Goal: Use online tool/utility: Utilize a website feature to perform a specific function

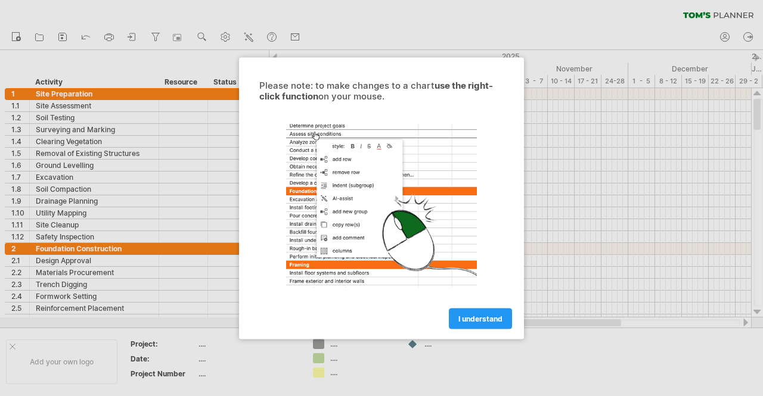
click at [470, 315] on span "I understand" at bounding box center [480, 318] width 44 height 9
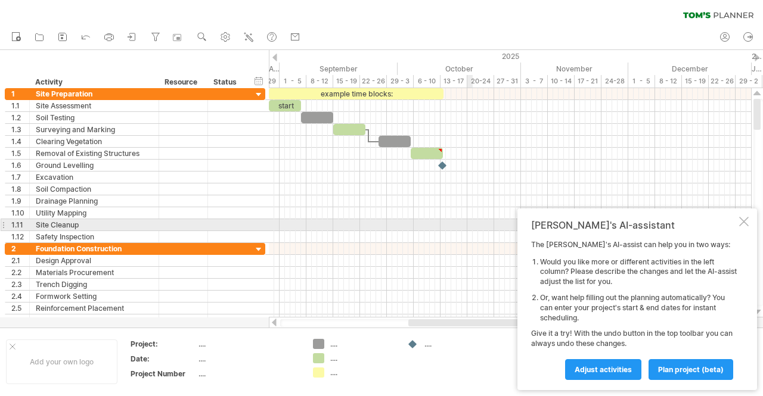
click at [744, 222] on div at bounding box center [744, 222] width 10 height 10
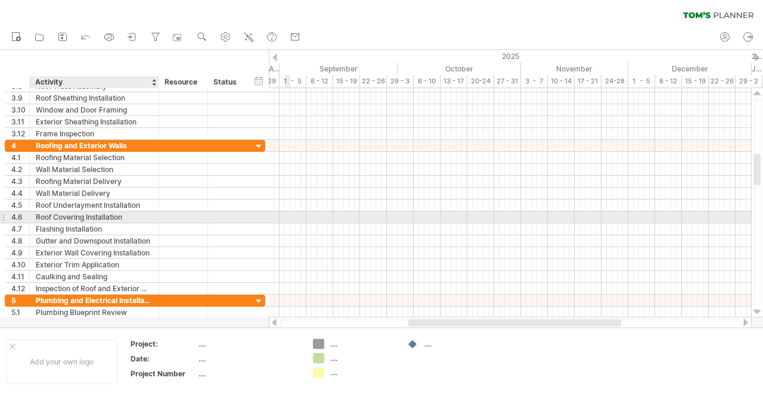
click at [164, 221] on div at bounding box center [183, 217] width 49 height 11
click at [8, 216] on div "4.6" at bounding box center [17, 217] width 24 height 11
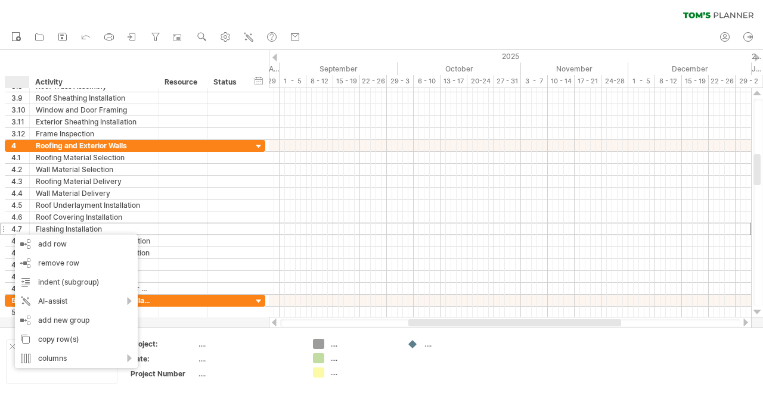
click at [386, 33] on div "new" at bounding box center [381, 37] width 763 height 25
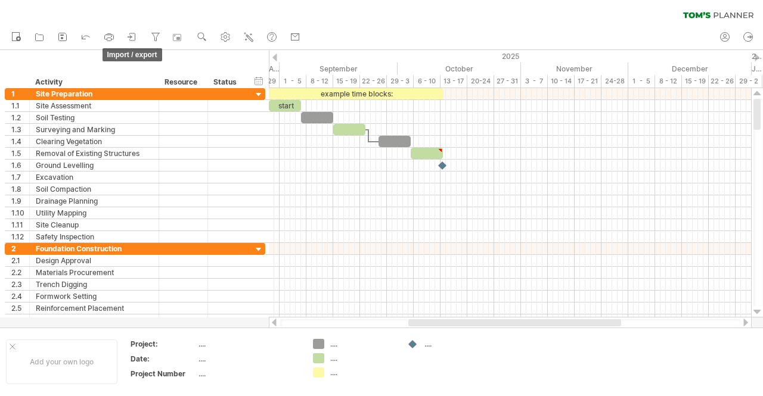
click at [132, 38] on icon at bounding box center [132, 37] width 12 height 12
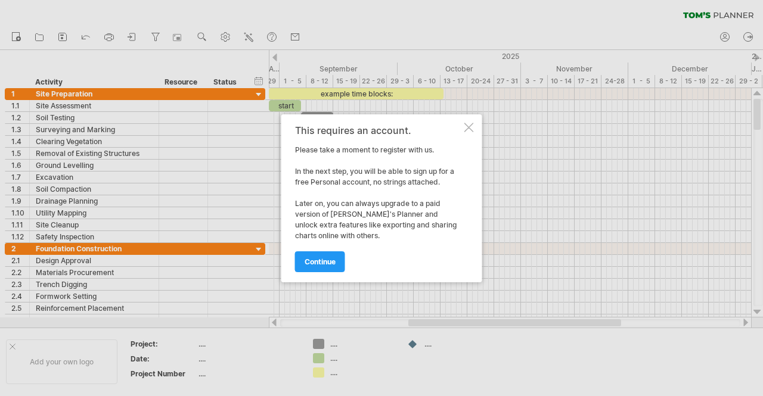
click at [472, 126] on div at bounding box center [469, 128] width 10 height 10
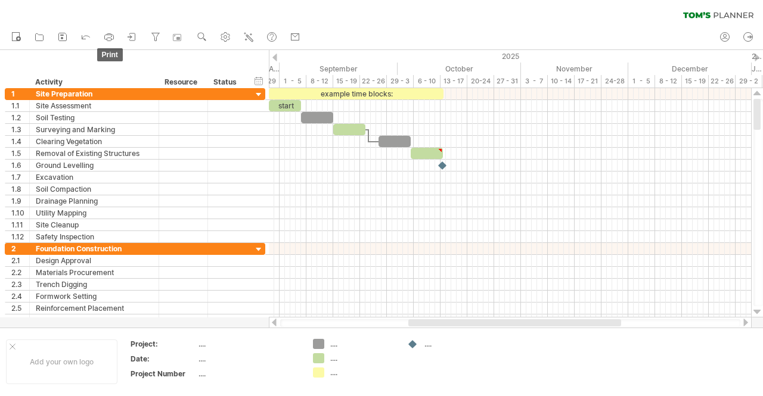
click at [106, 38] on icon at bounding box center [109, 37] width 12 height 12
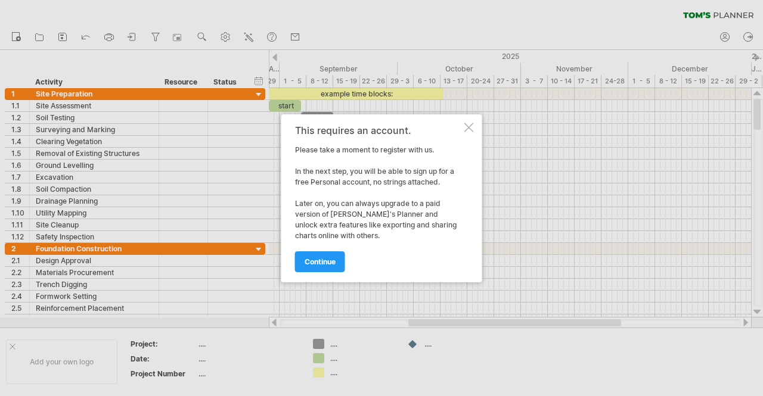
click at [467, 125] on div at bounding box center [469, 128] width 10 height 10
